Goal: Information Seeking & Learning: Learn about a topic

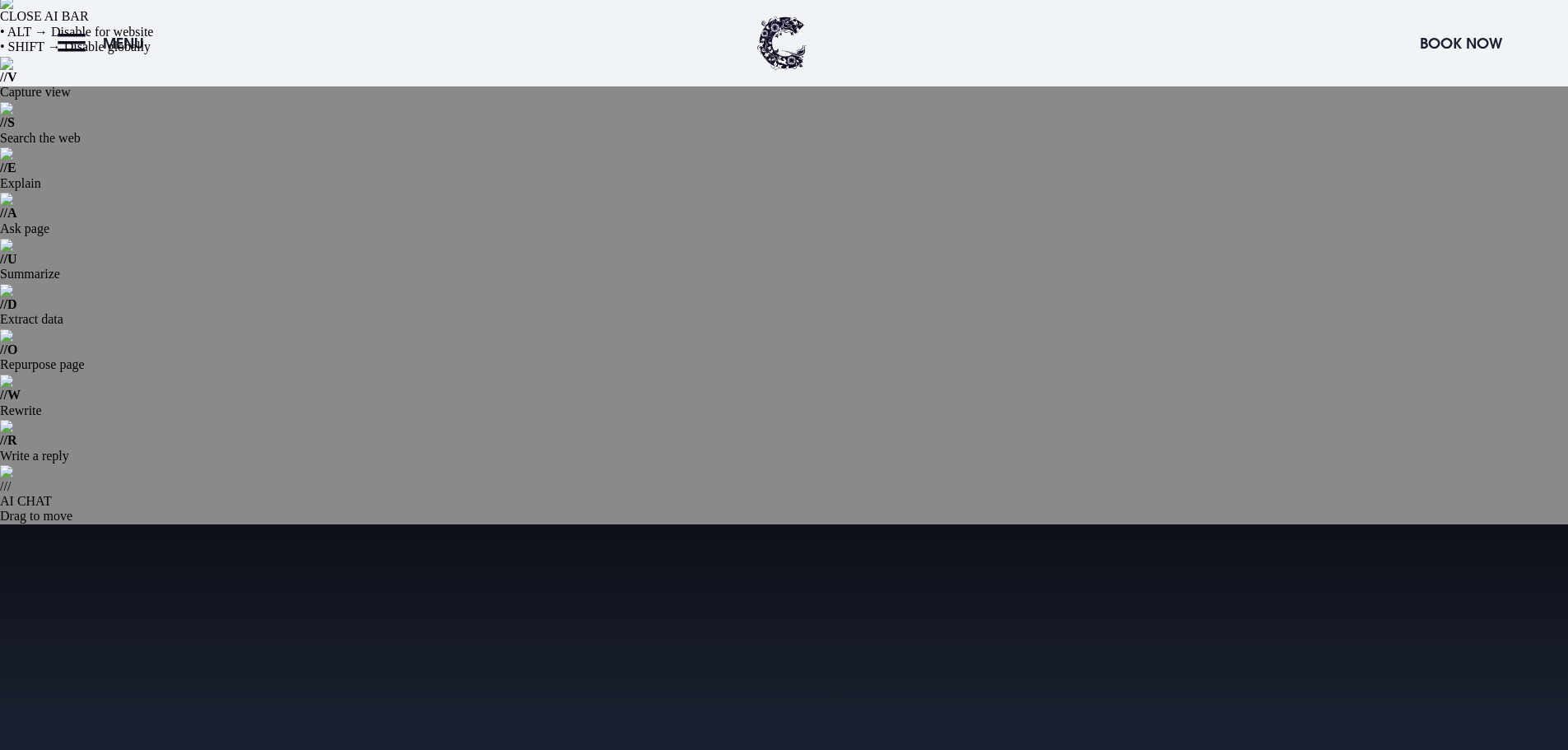
scroll to position [412, 0]
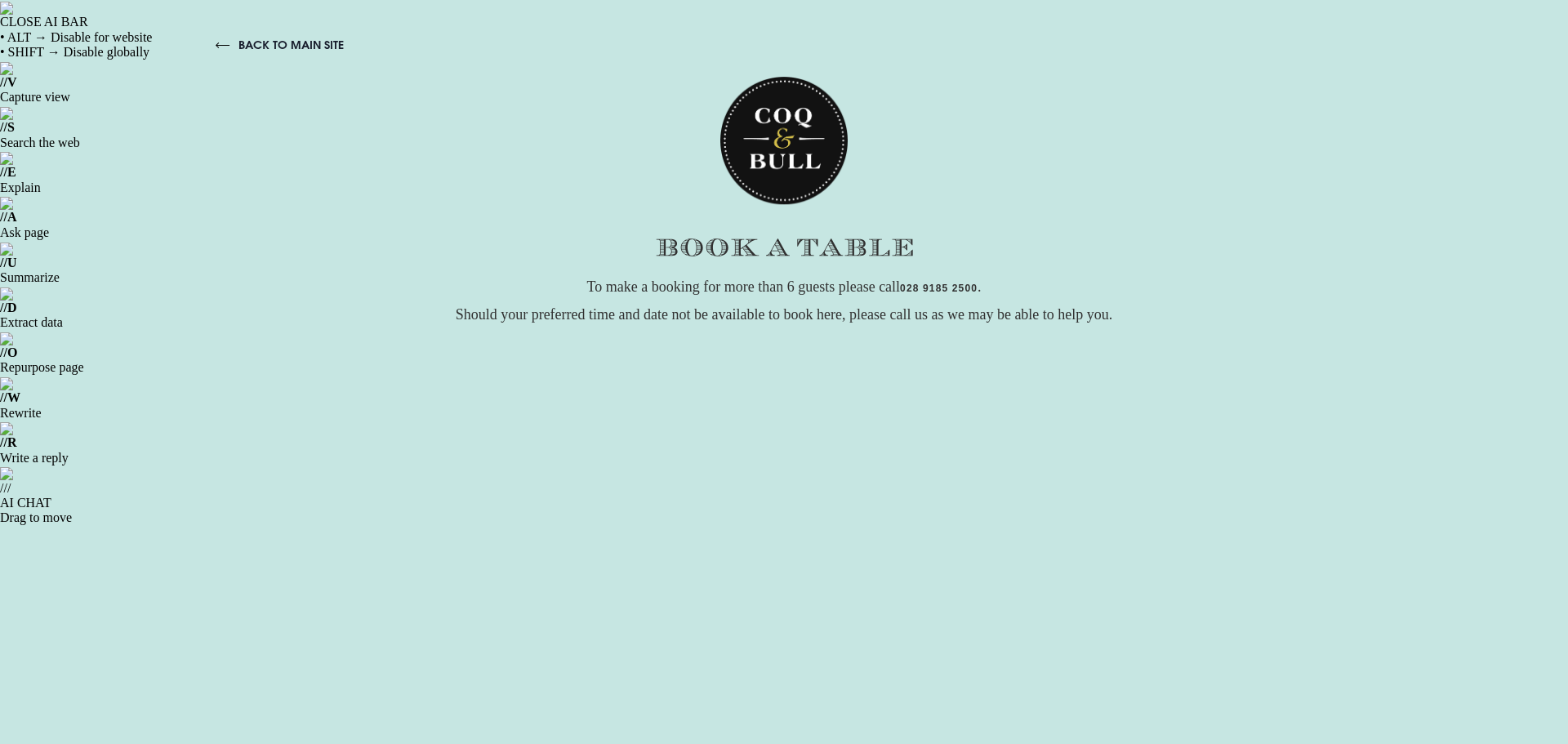
scroll to position [245, 0]
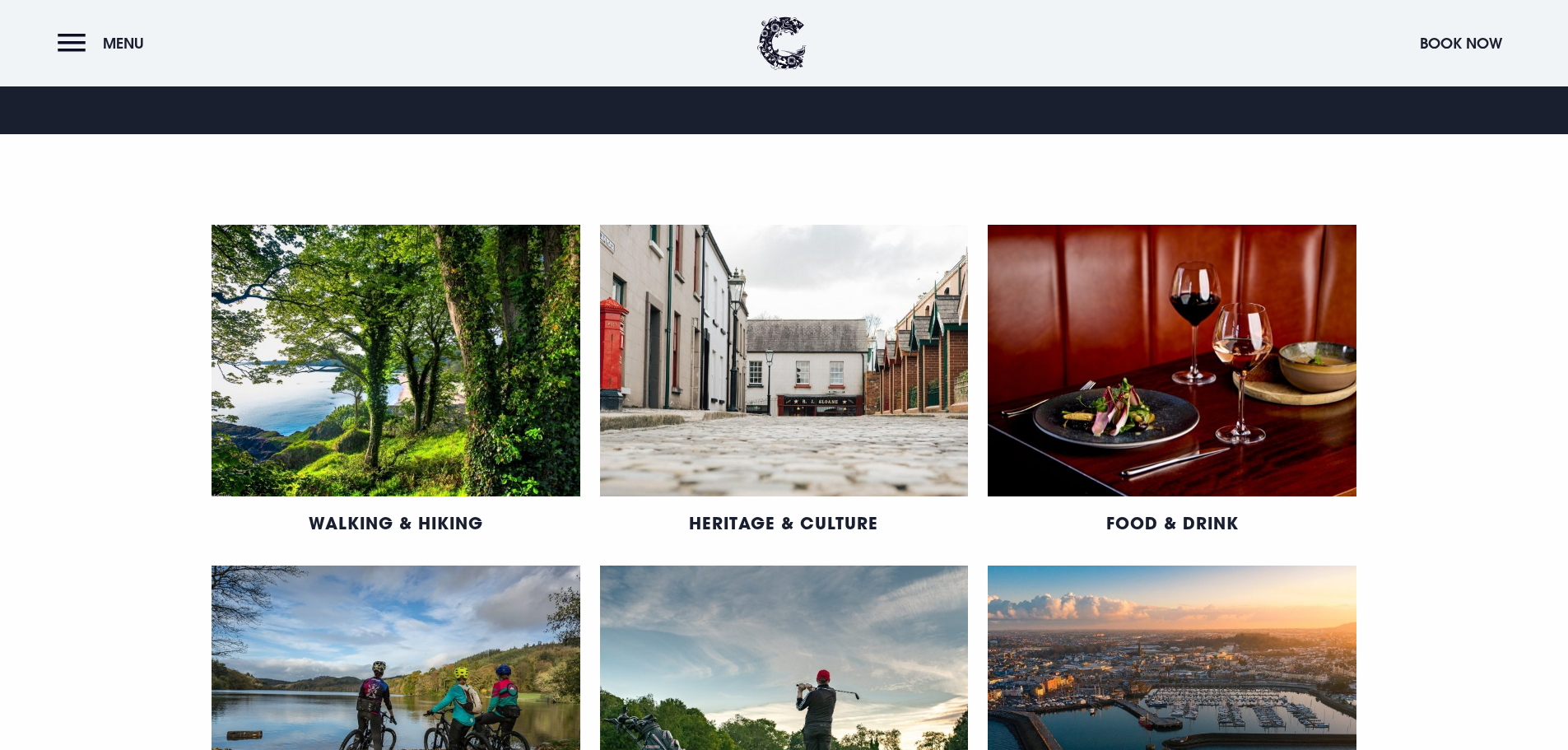
scroll to position [1482, 0]
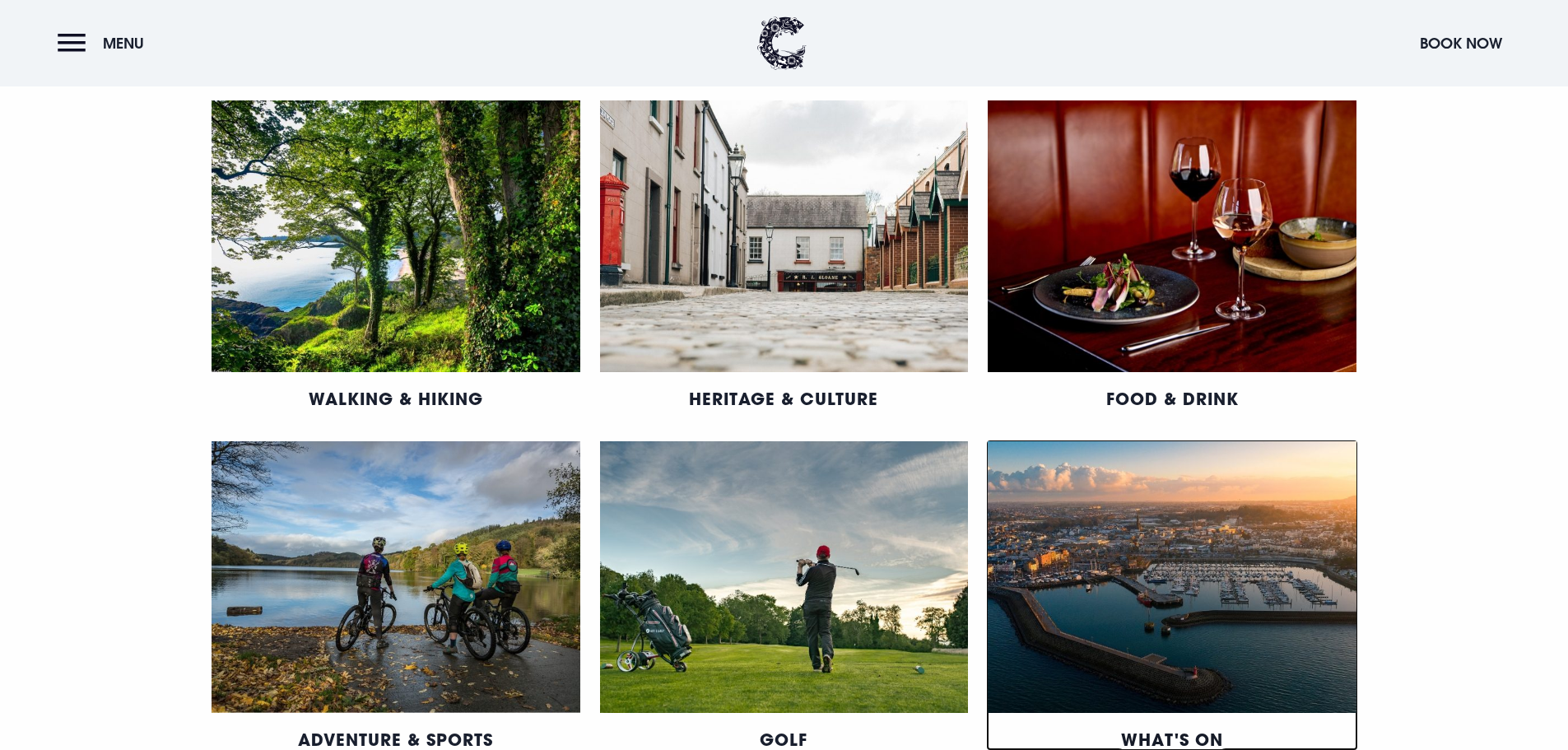
click at [1175, 729] on link "What's On" at bounding box center [1172, 739] width 102 height 21
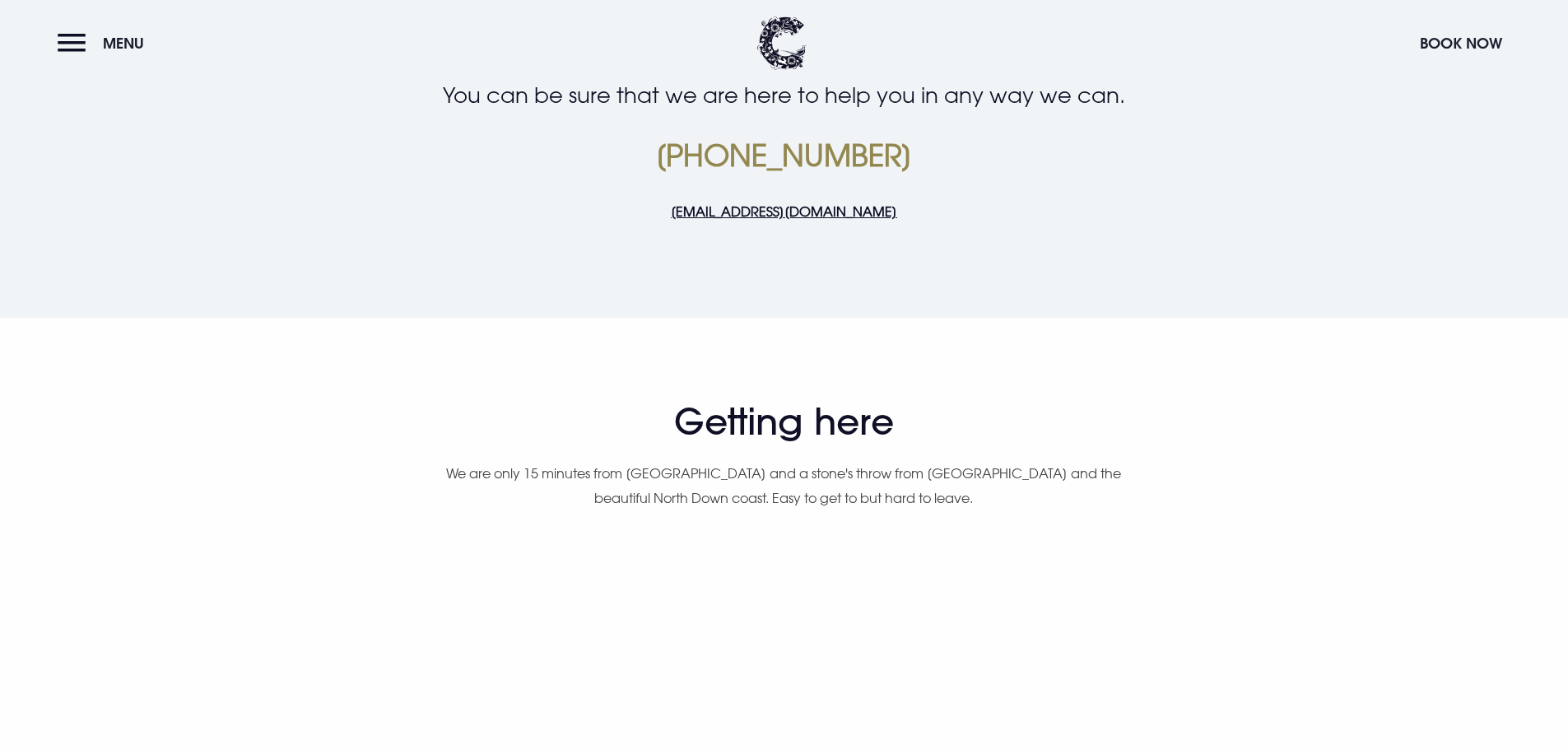
scroll to position [1317, 0]
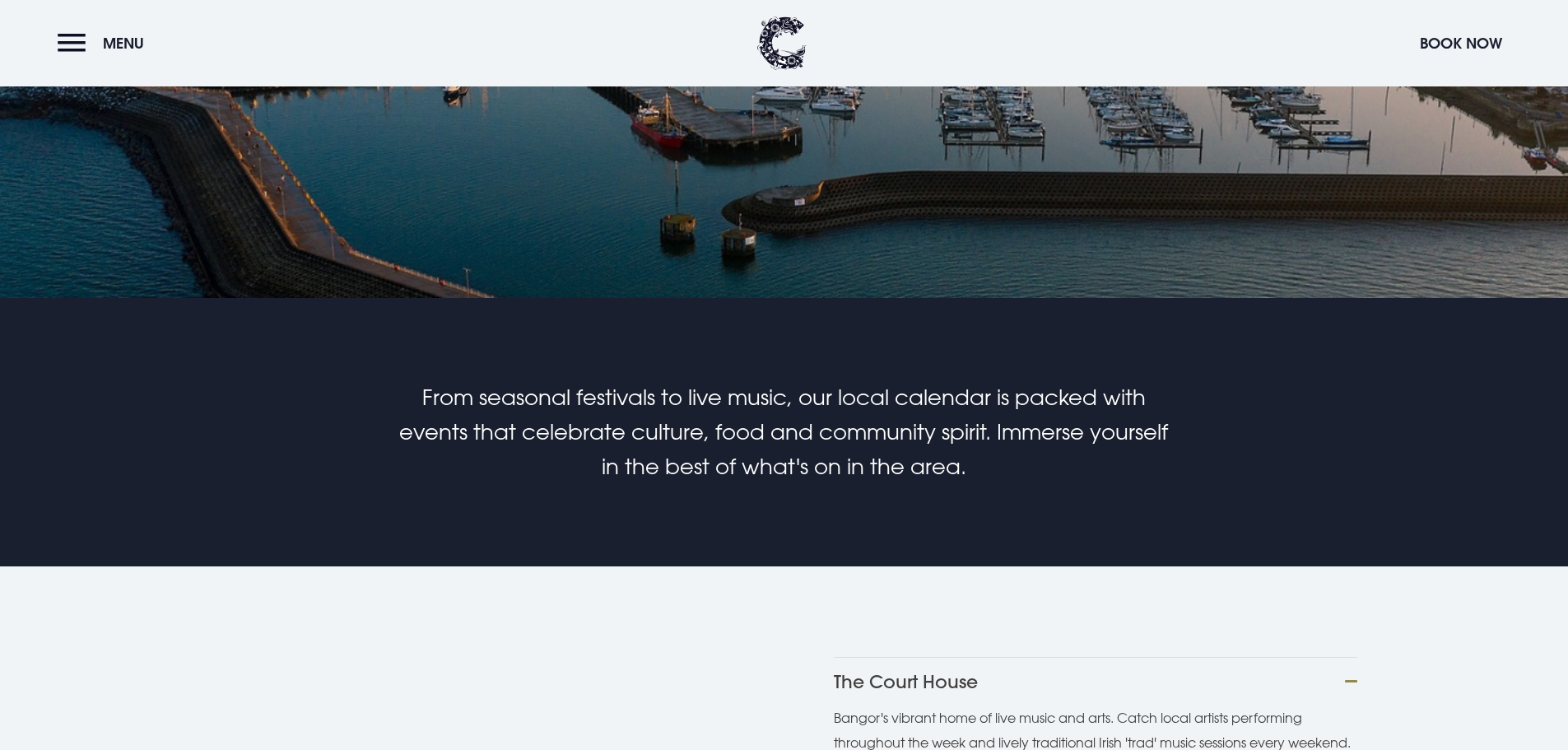
scroll to position [905, 0]
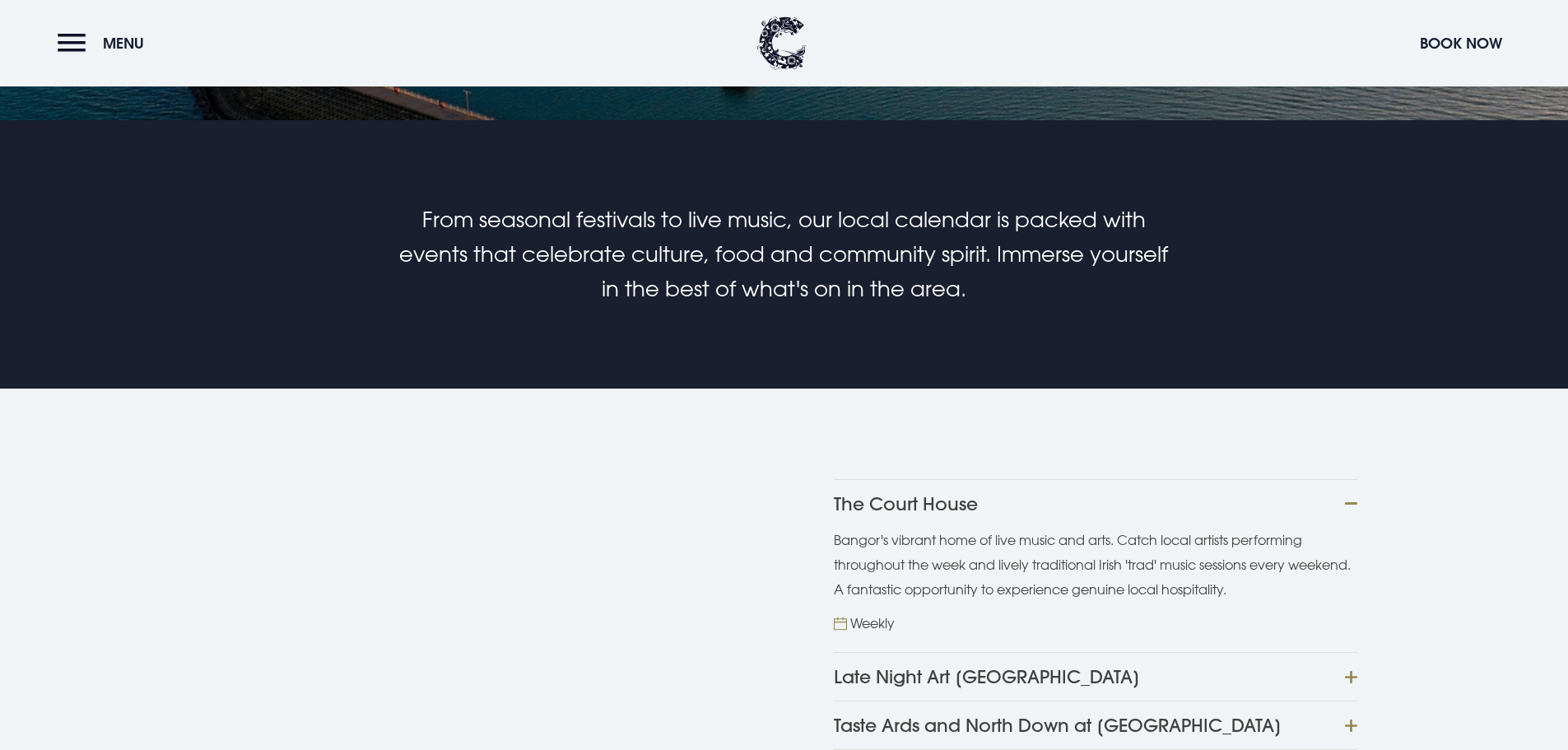
scroll to position [1070, 0]
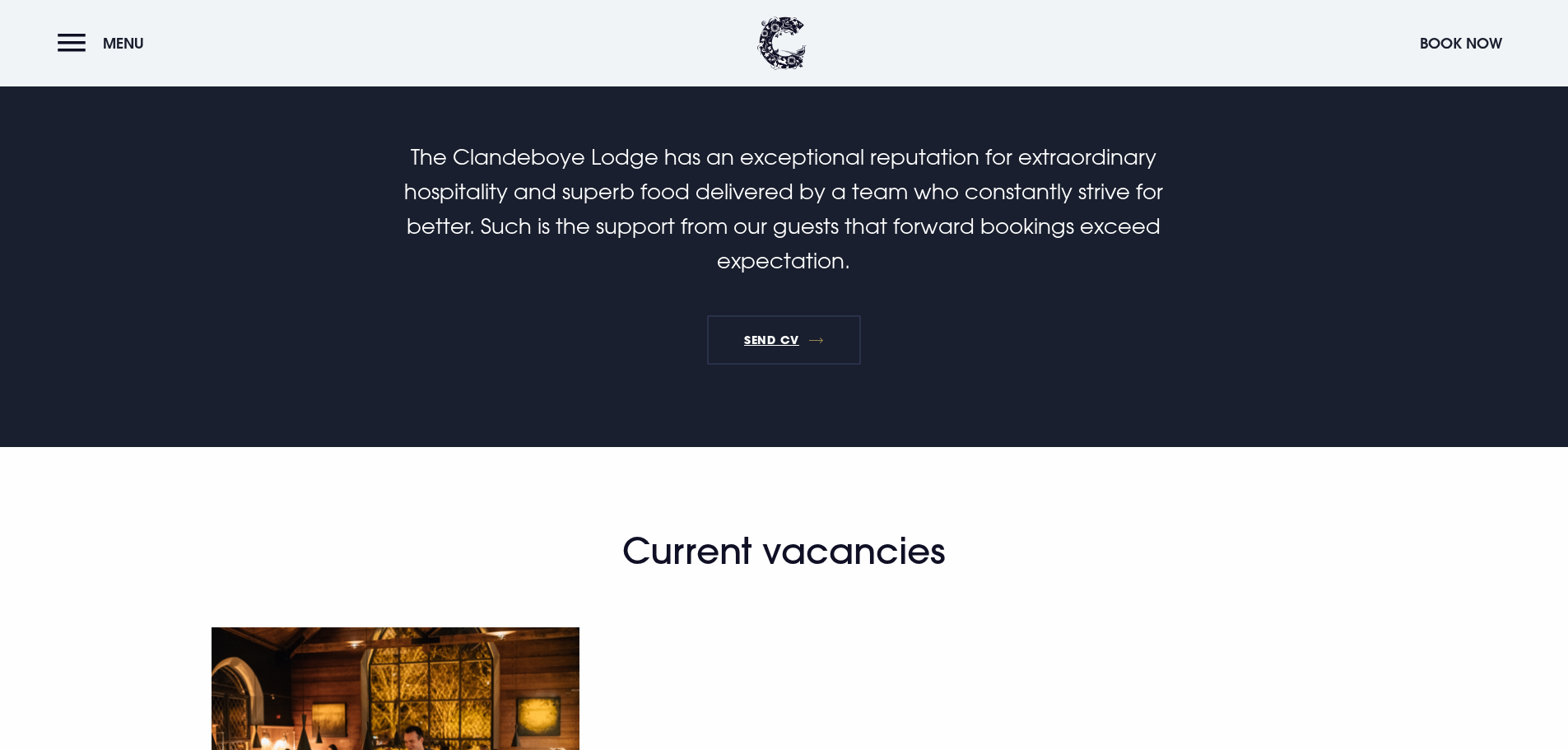
scroll to position [1152, 0]
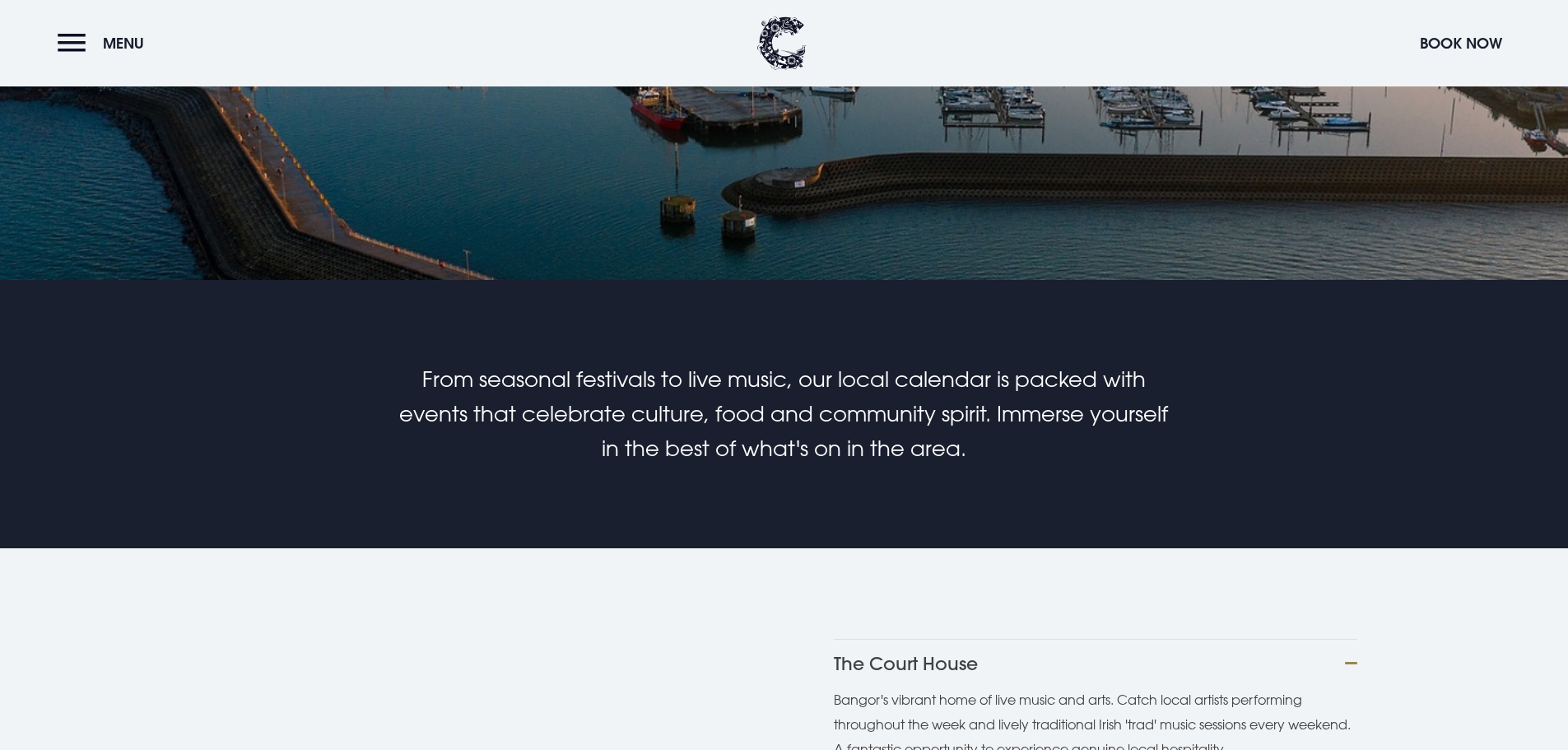
scroll to position [905, 0]
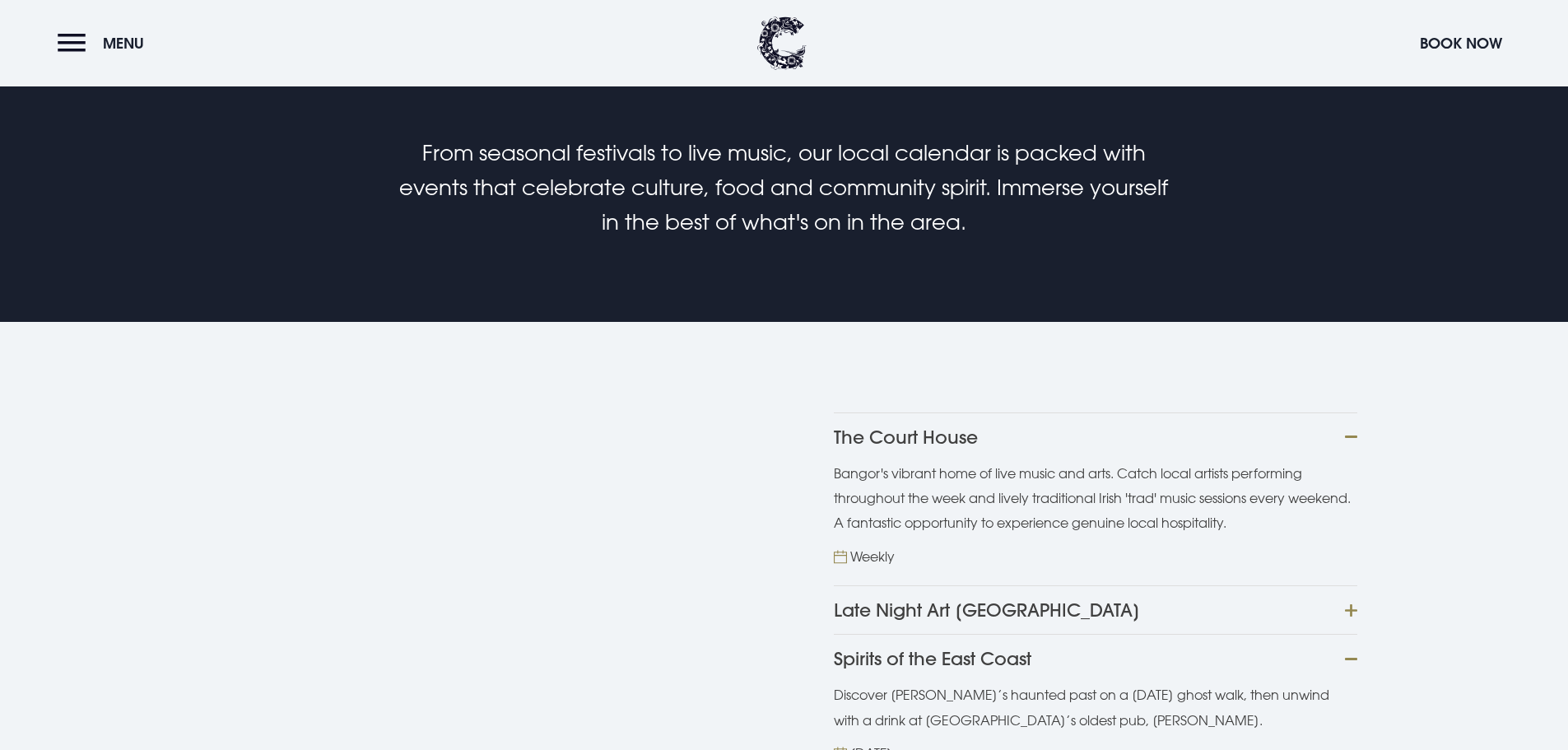
scroll to position [1152, 0]
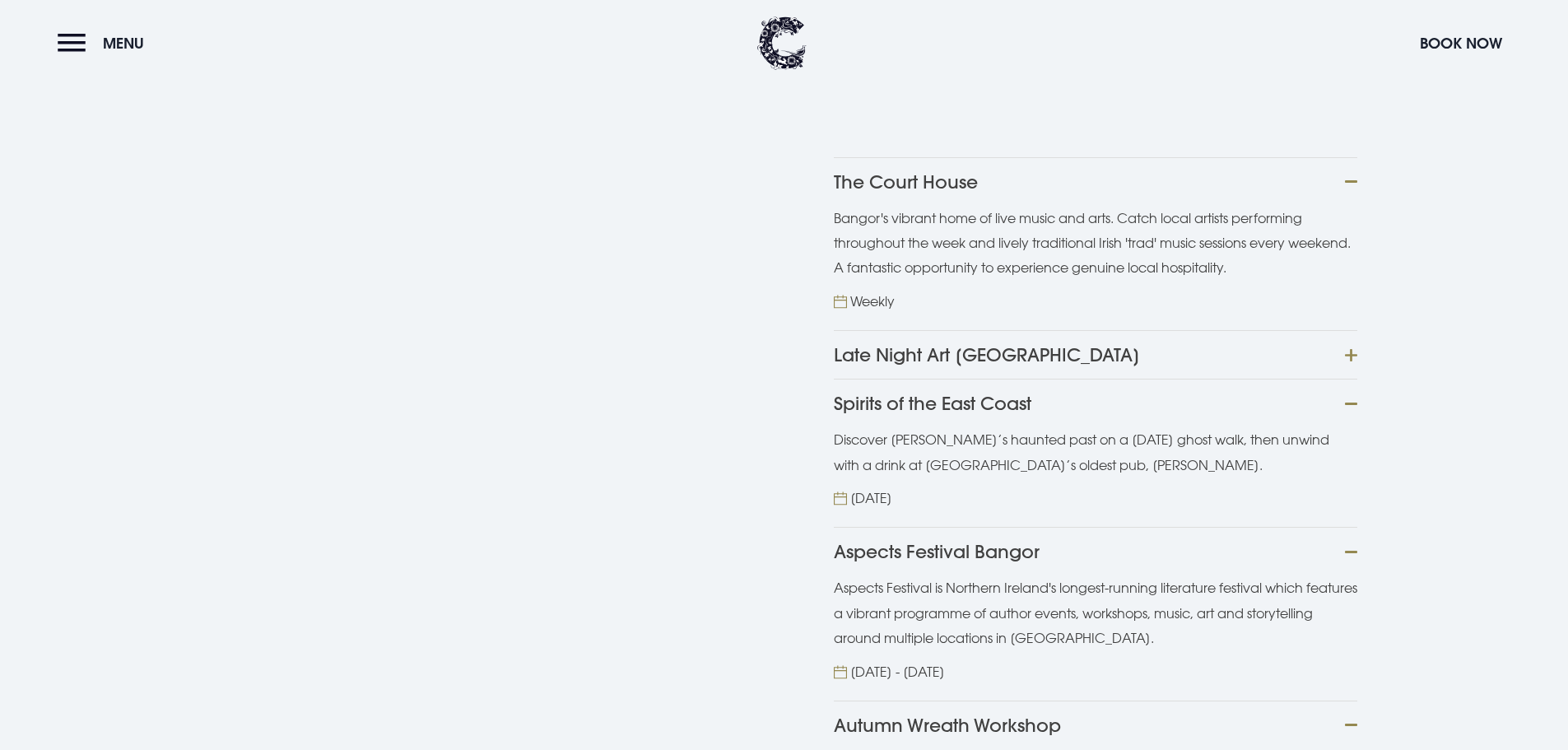
scroll to position [1399, 0]
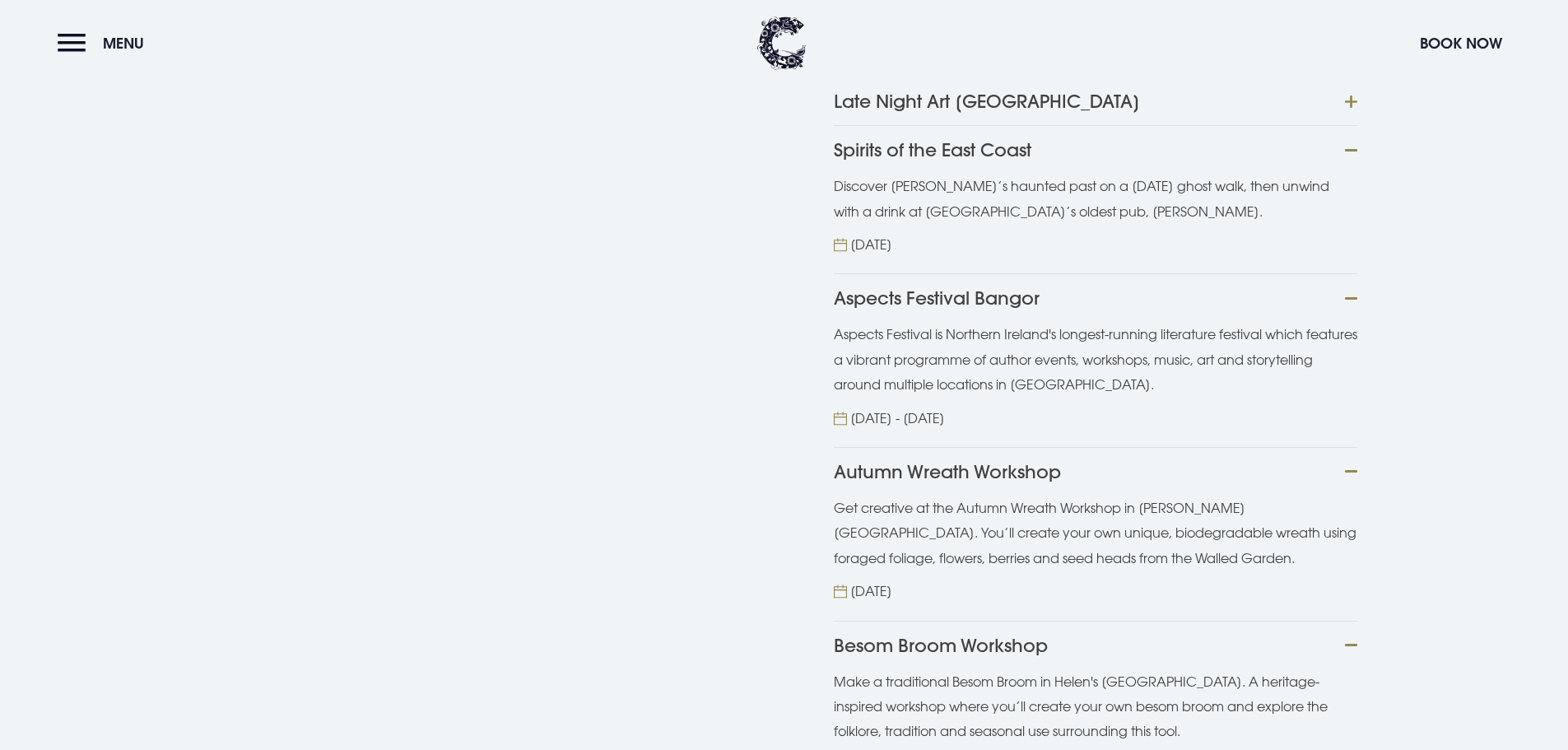
scroll to position [1646, 0]
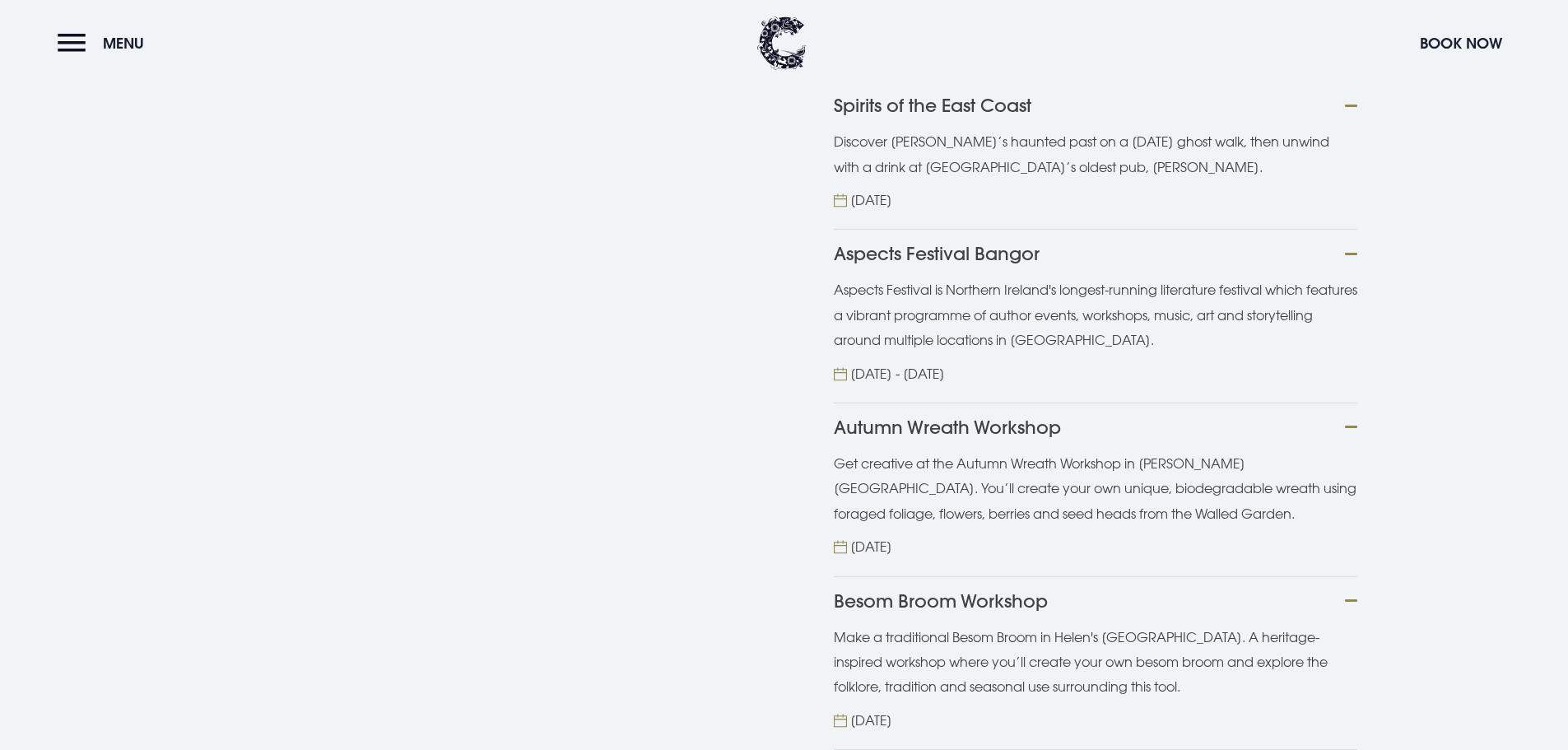
scroll to position [1729, 0]
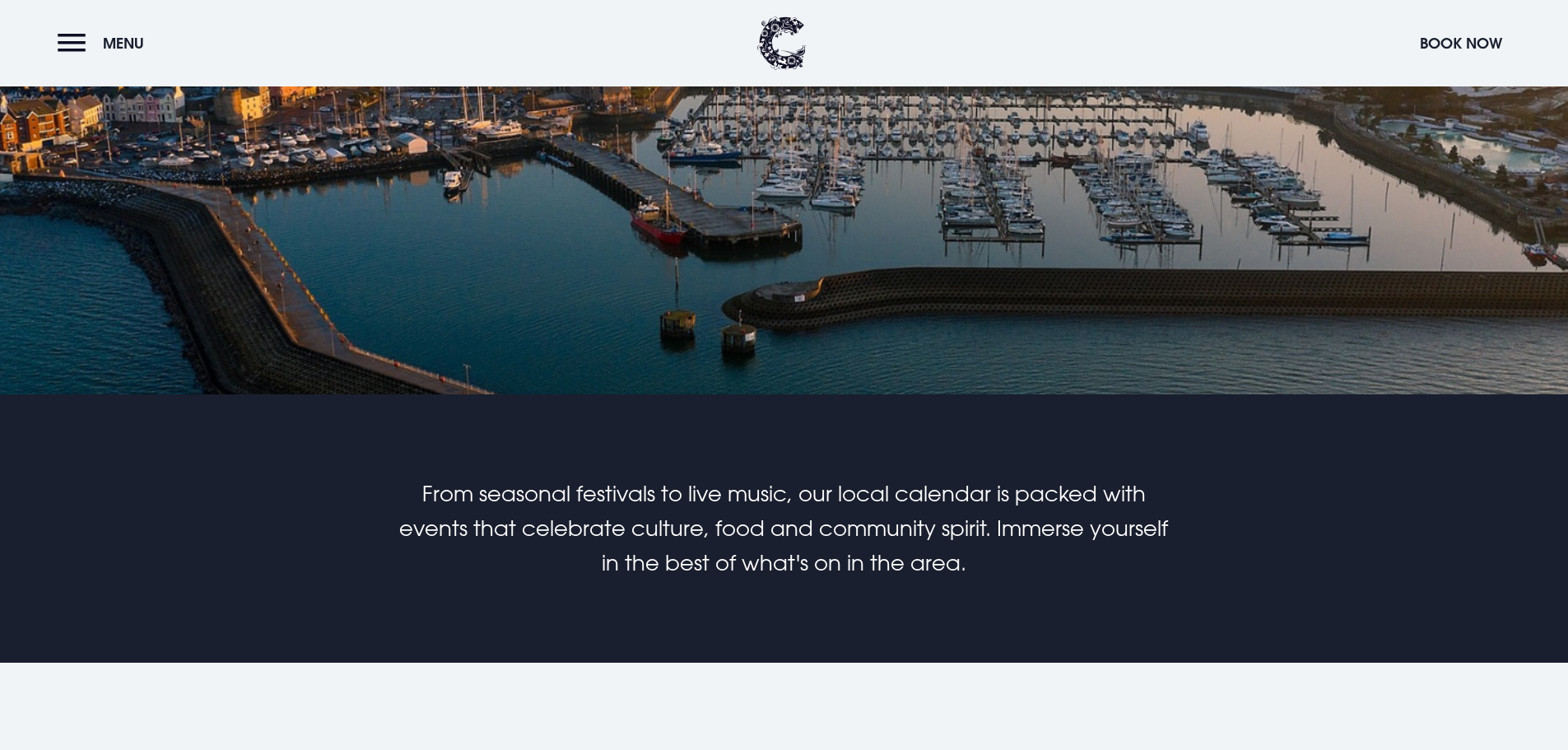
scroll to position [823, 0]
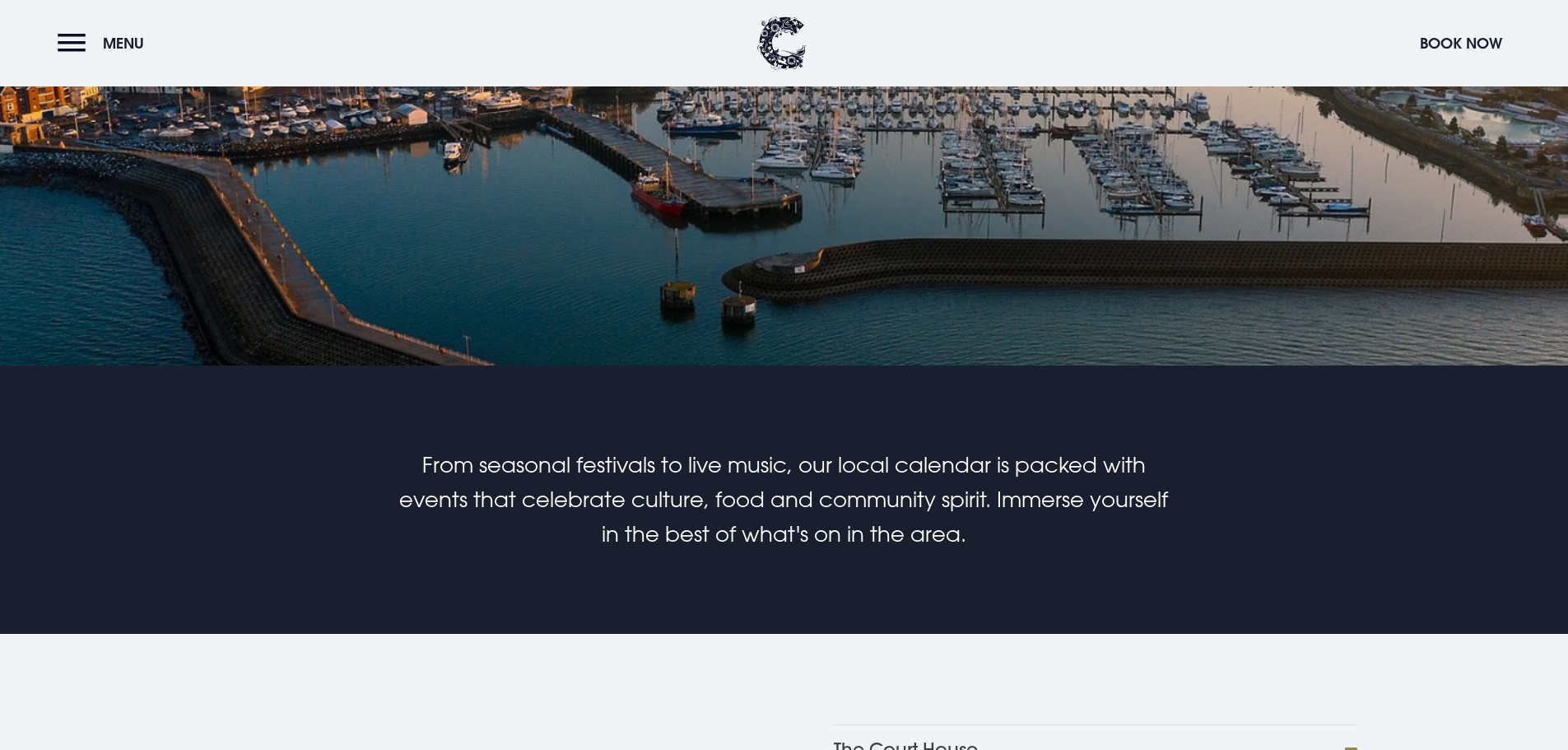
click at [942, 724] on button "The Court House" at bounding box center [1095, 748] width 523 height 48
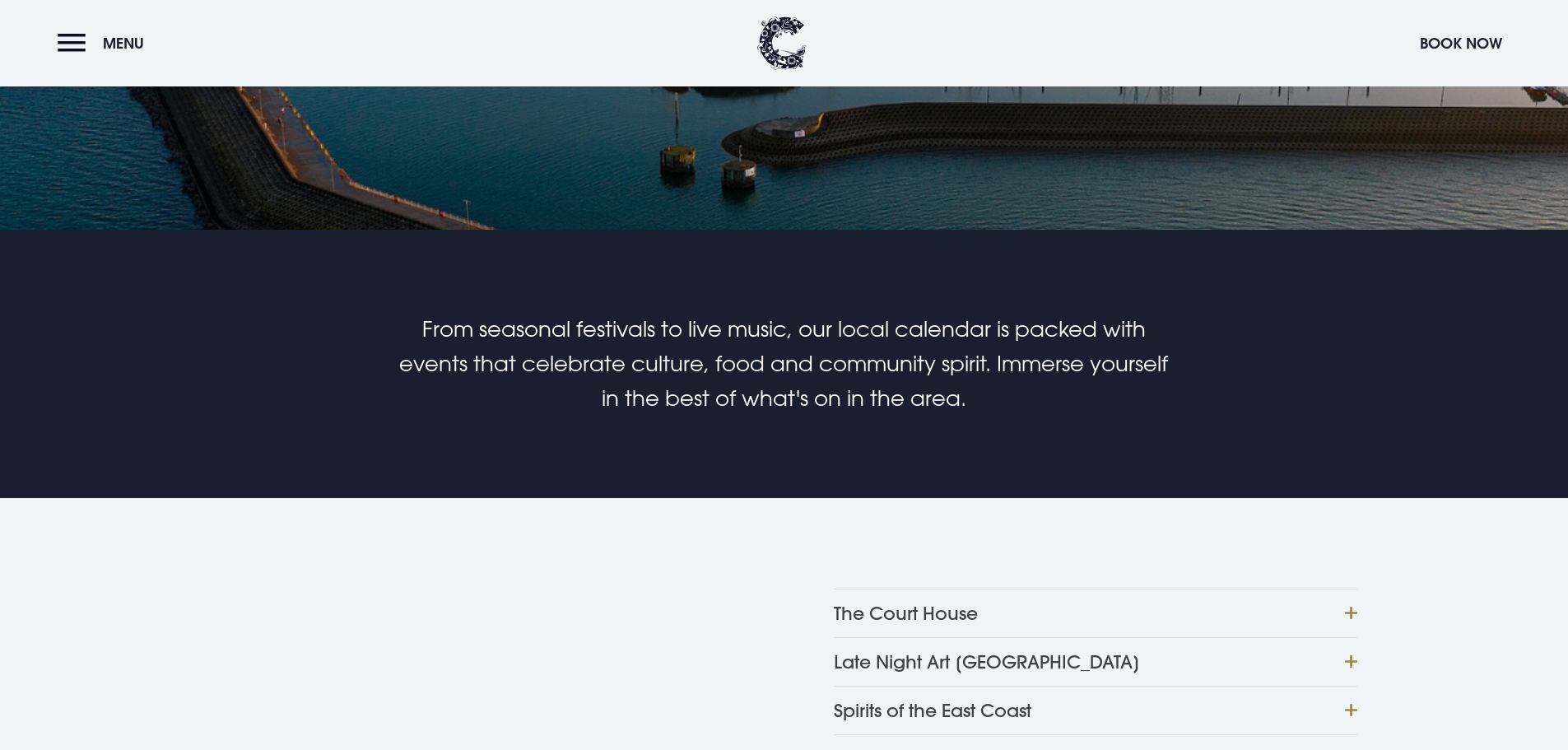
scroll to position [987, 0]
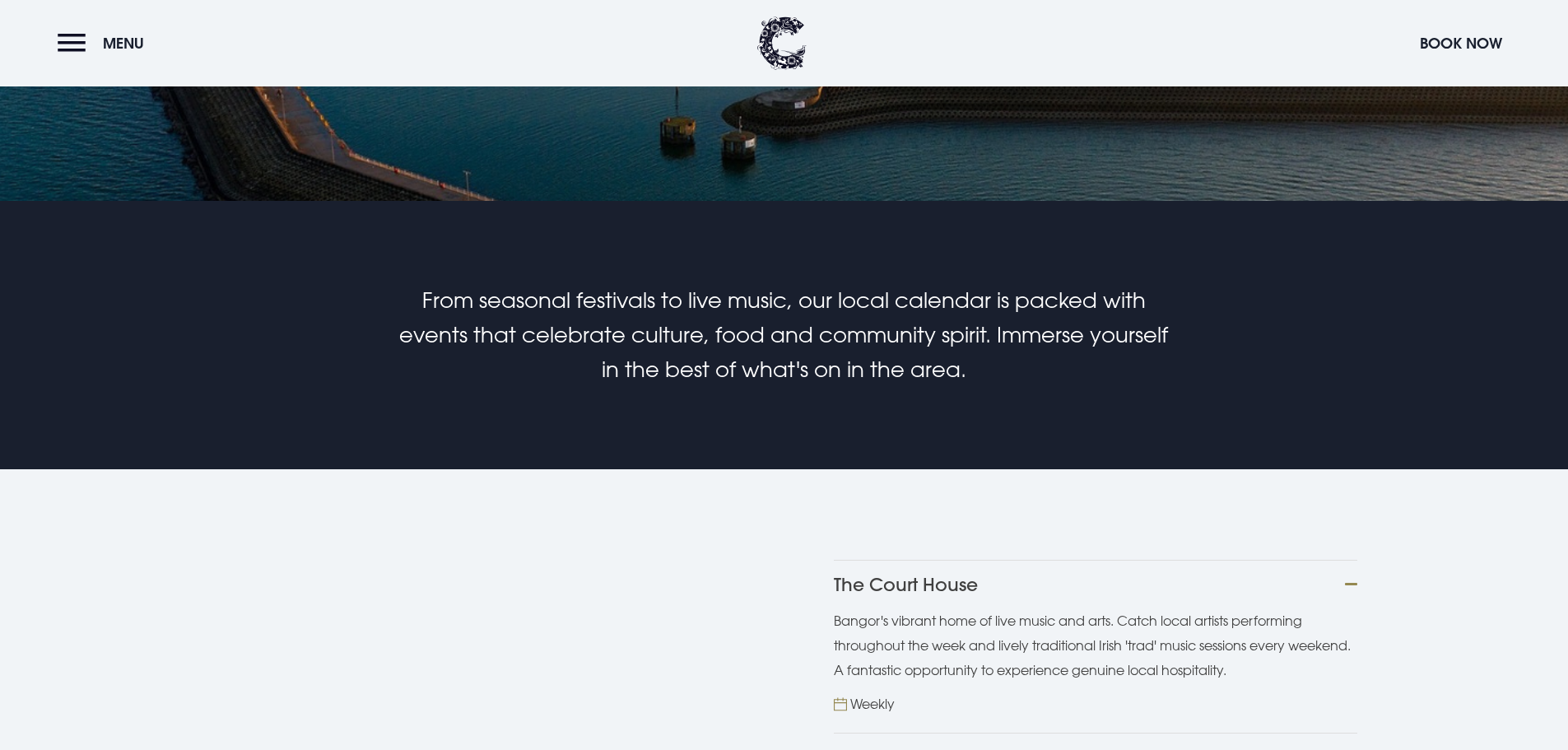
click at [893, 733] on button "Late Night Art [GEOGRAPHIC_DATA]" at bounding box center [1095, 757] width 523 height 48
drag, startPoint x: 985, startPoint y: 314, endPoint x: 819, endPoint y: 264, distance: 173.4
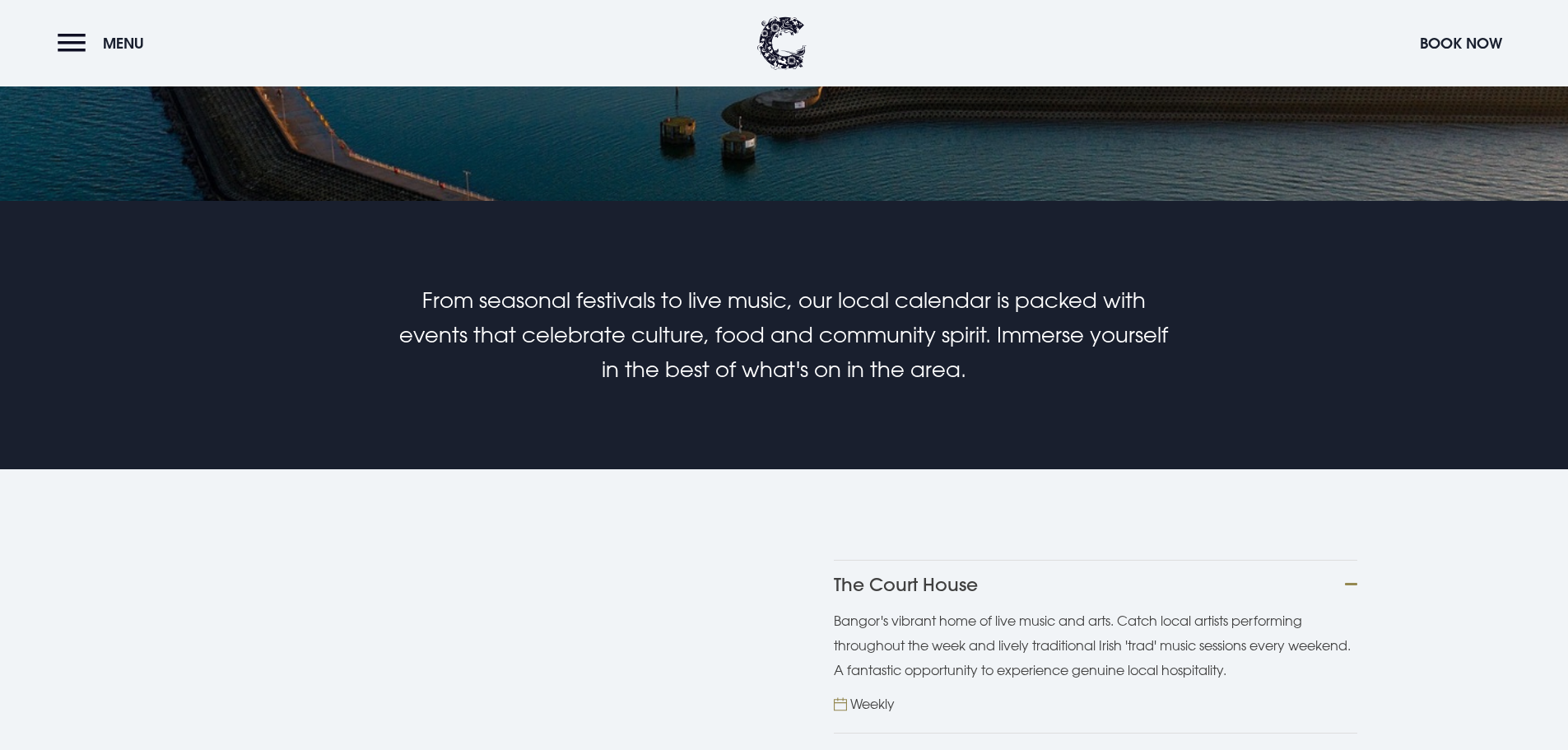
copy p "On the [DATE] of every month, Late Night Art Bangor brings the city’s vibrant a…"
drag, startPoint x: 1148, startPoint y: 462, endPoint x: 802, endPoint y: 436, distance: 347.0
copy p "Discover [PERSON_NAME]’s haunted past on a [DATE] ghost walk, then unwind with …"
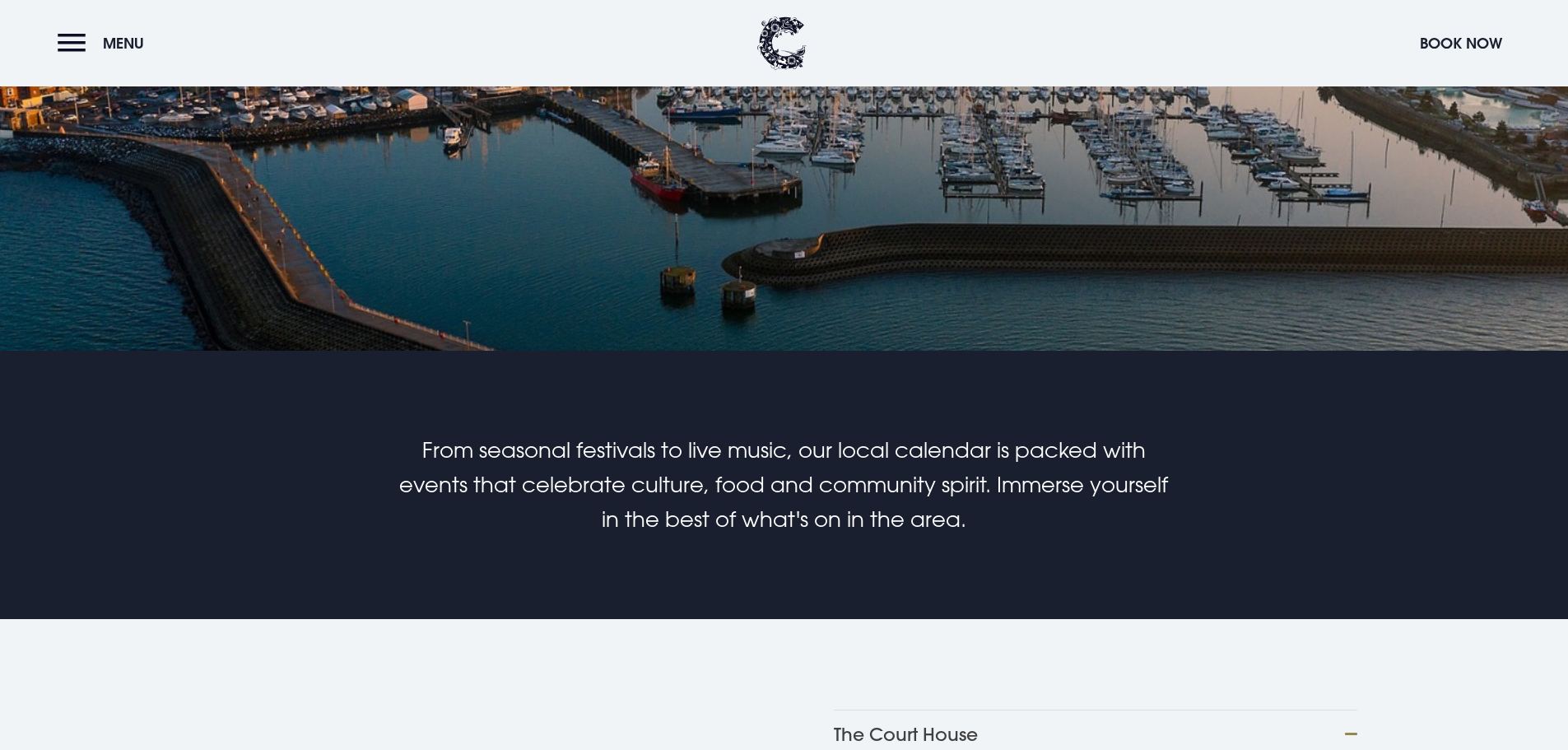
scroll to position [823, 0]
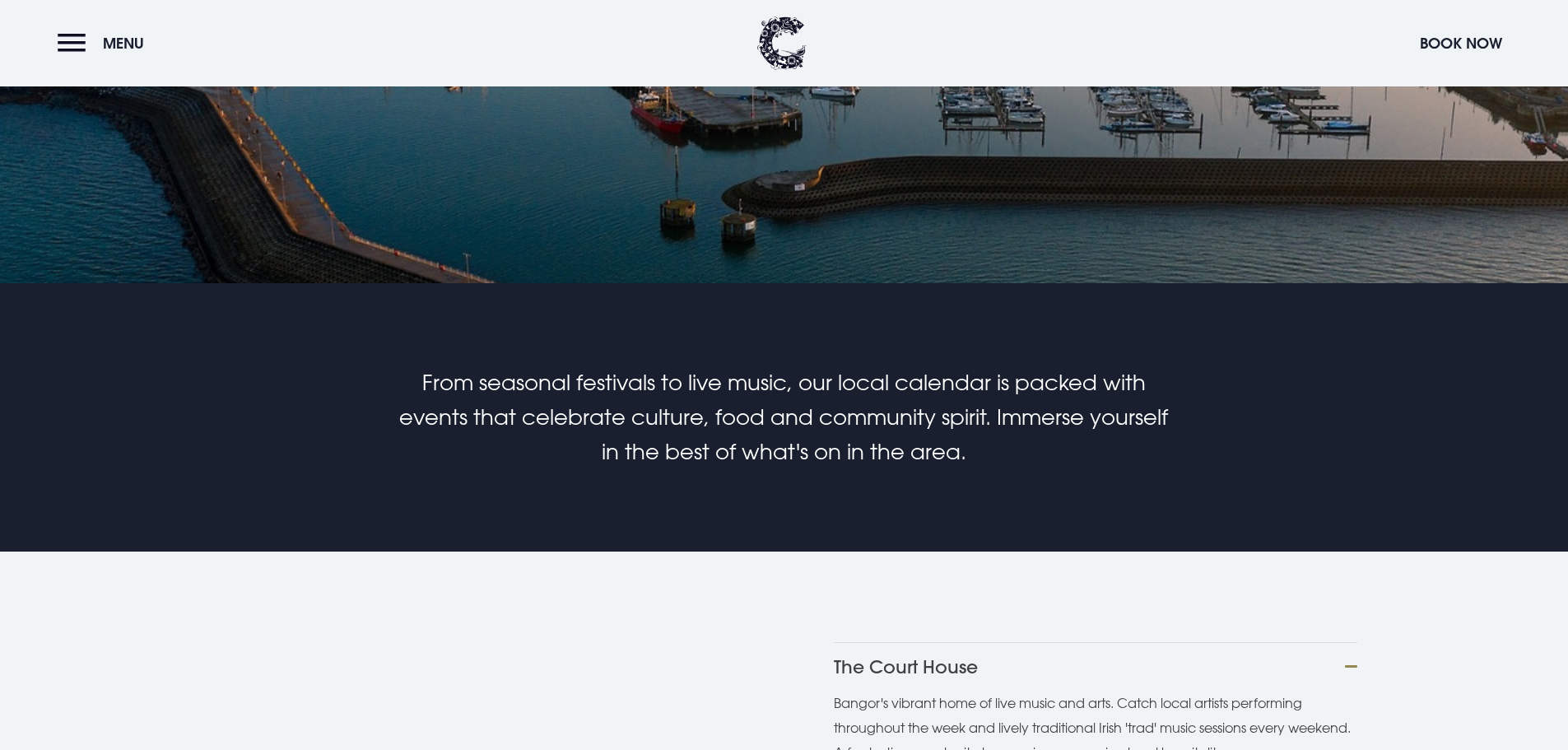
scroll to position [494, 0]
